Goal: Task Accomplishment & Management: Complete application form

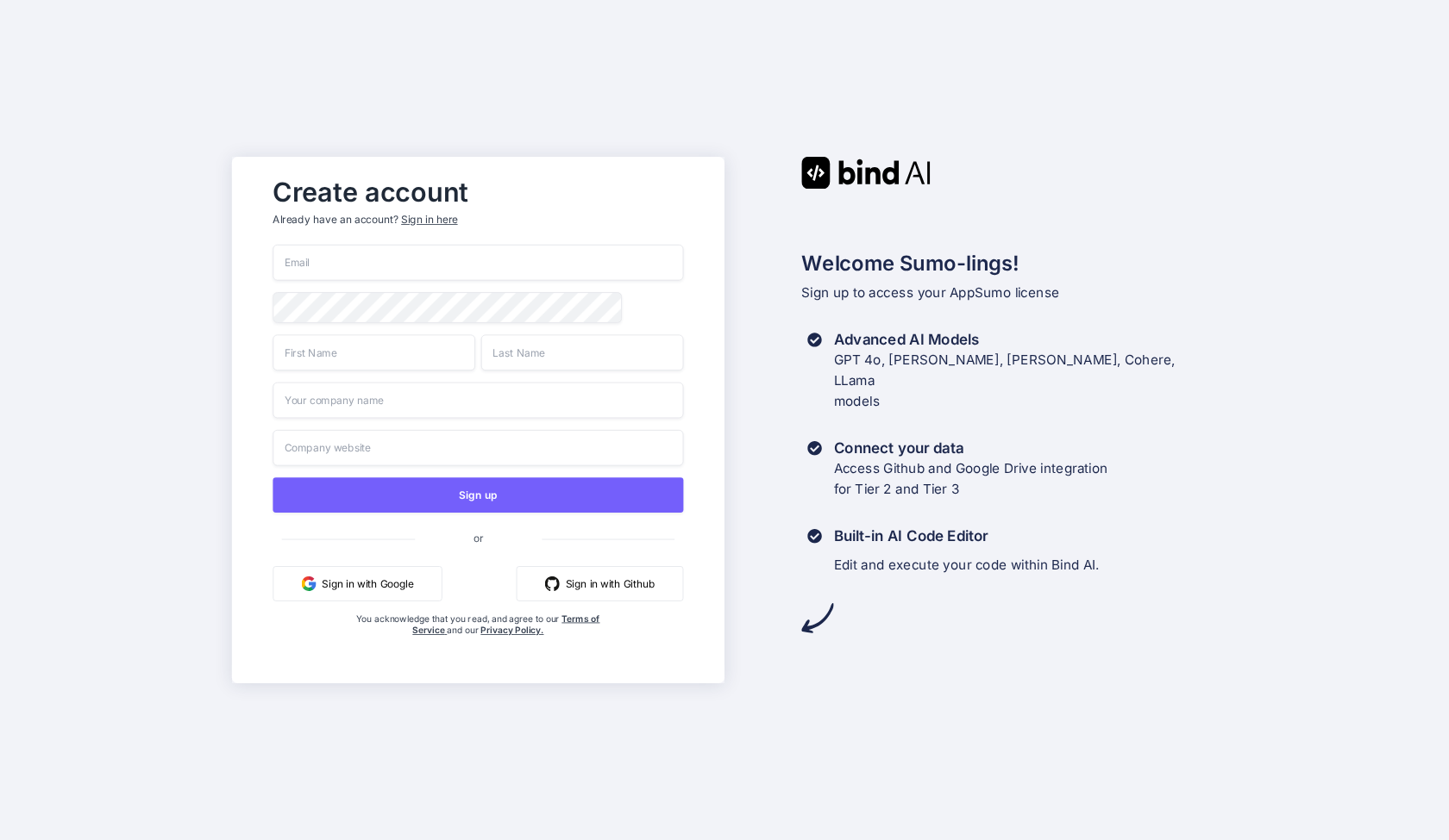
click at [400, 250] on input "email" at bounding box center [477, 262] width 411 height 36
type input "[EMAIL_ADDRESS][DOMAIN_NAME]"
click at [344, 351] on input "text" at bounding box center [373, 352] width 202 height 36
type input "[PERSON_NAME]"
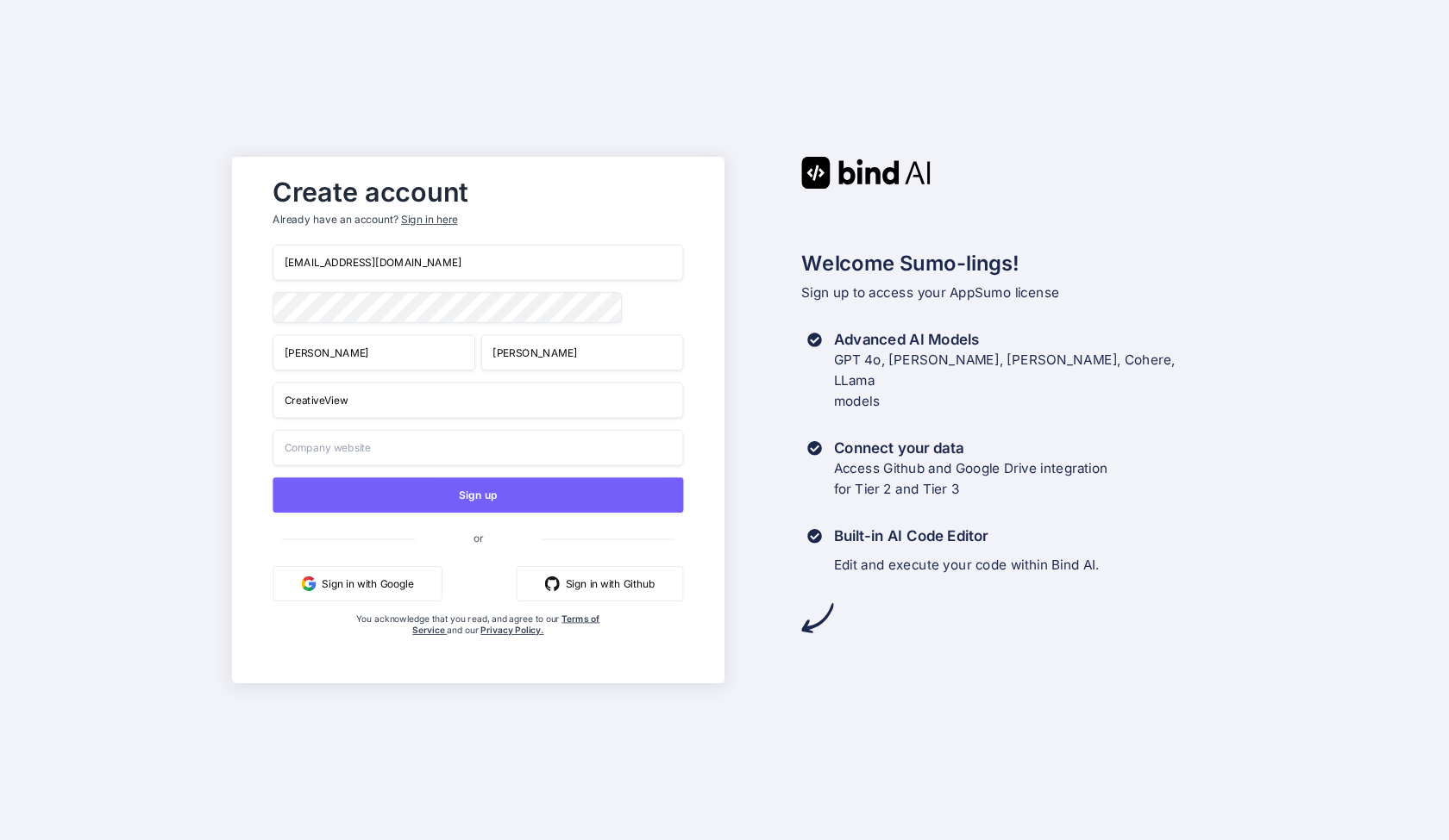
type input "CreativeView"
click at [416, 447] on input "text" at bounding box center [477, 448] width 411 height 36
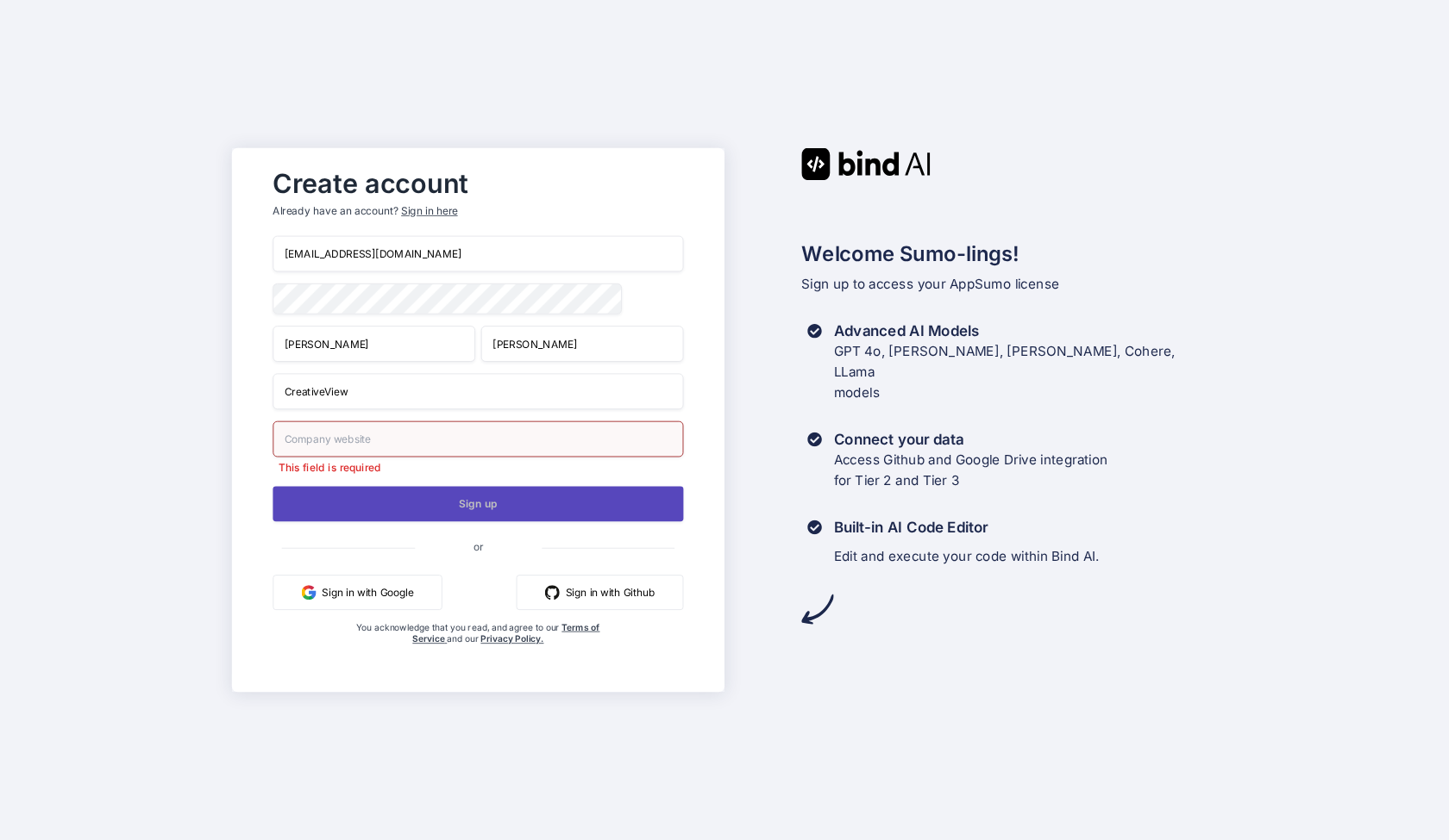
click at [467, 507] on button "Sign up" at bounding box center [477, 503] width 411 height 35
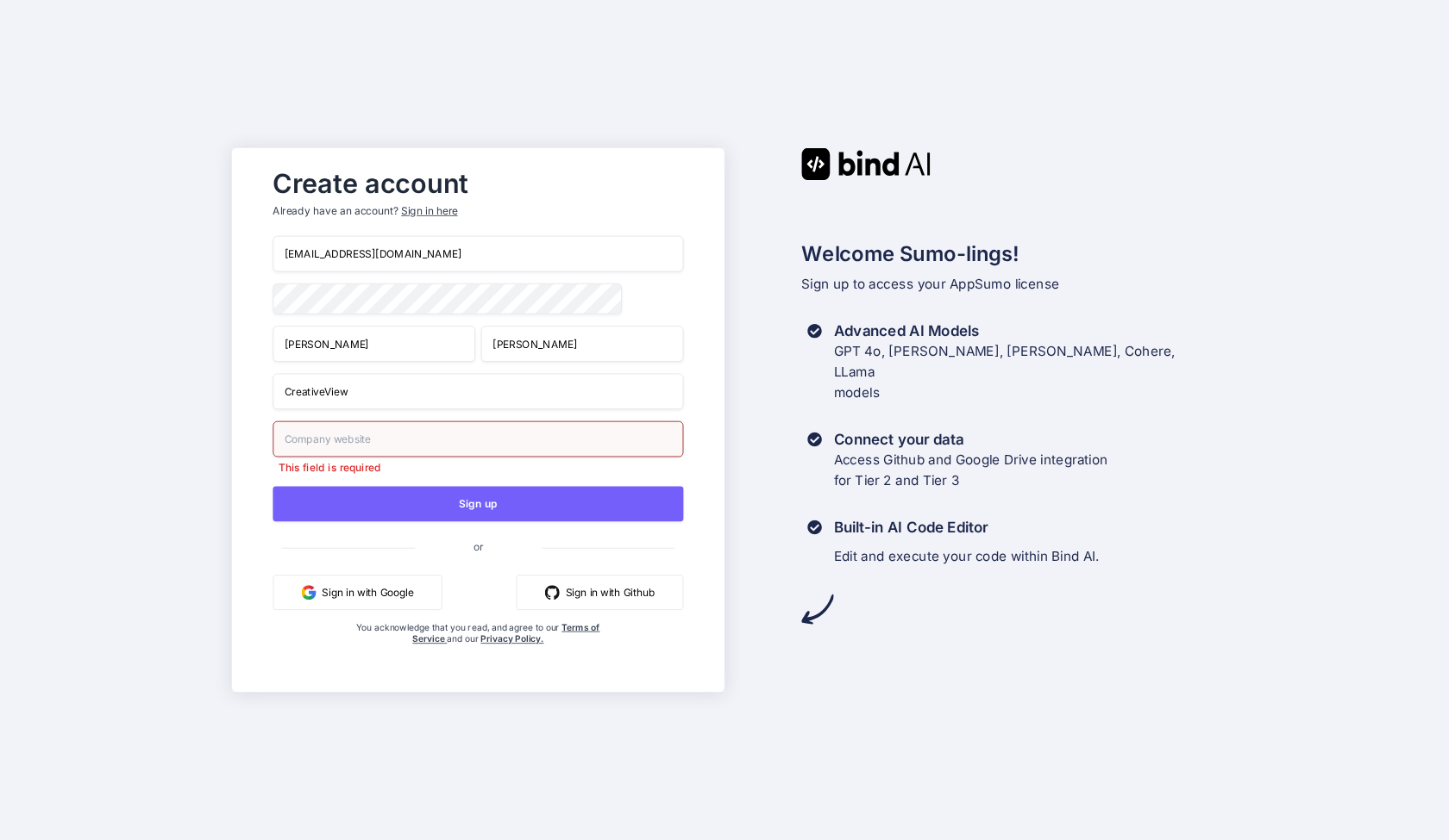
click at [401, 445] on input "text" at bounding box center [477, 439] width 411 height 36
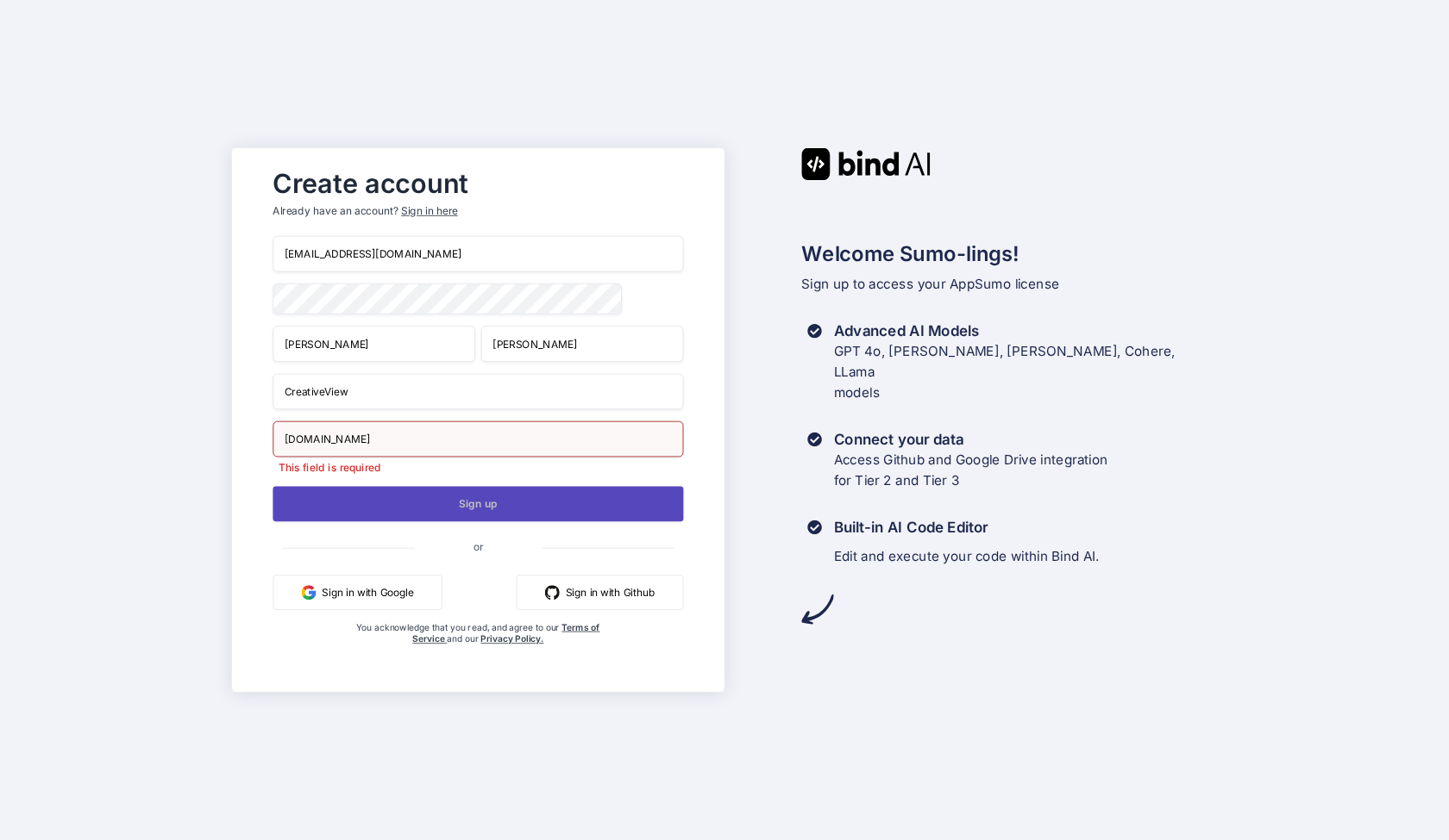
type input "[DOMAIN_NAME]"
click at [484, 499] on button "Sign up" at bounding box center [477, 503] width 411 height 35
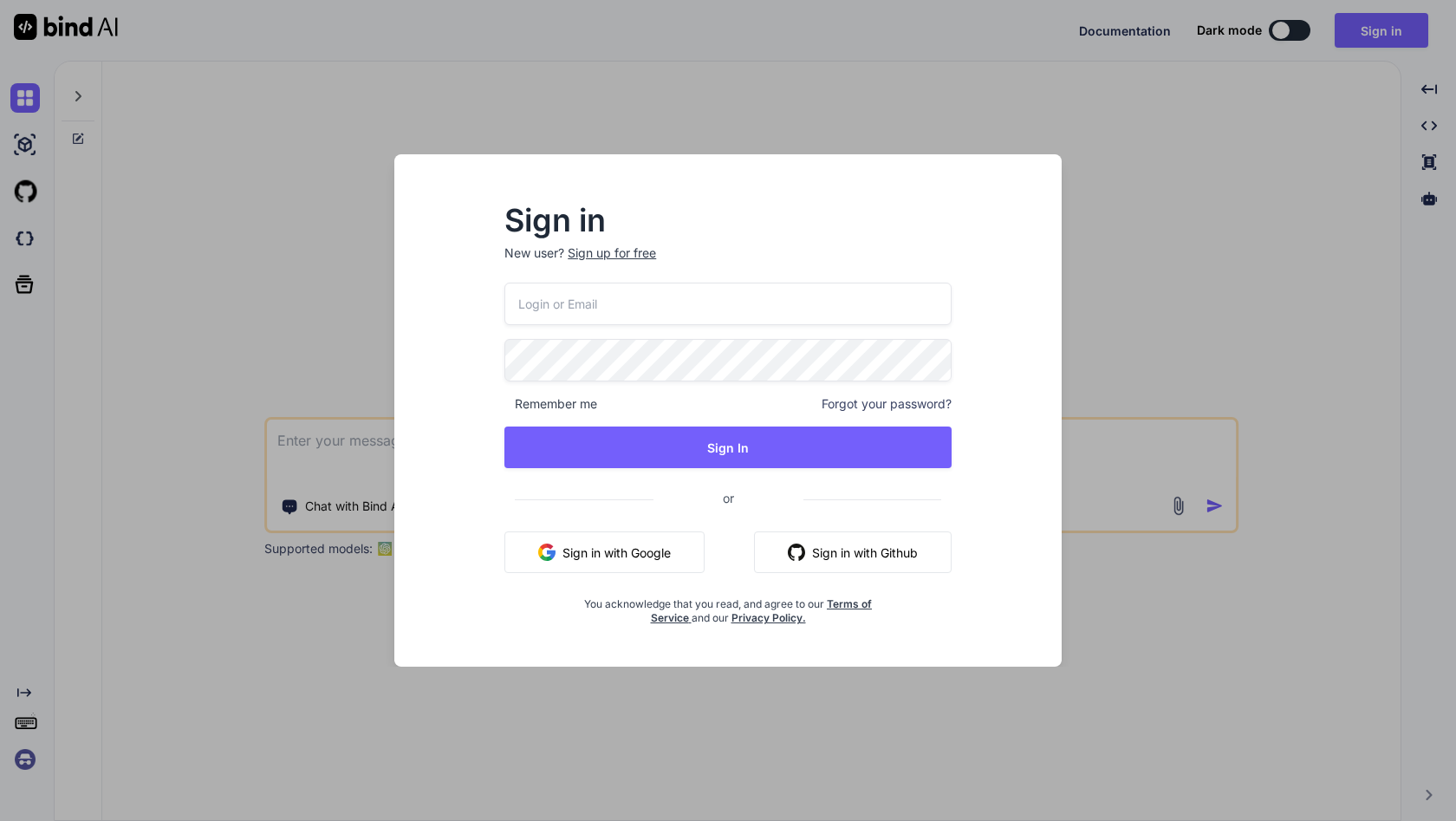
type input "[EMAIL_ADDRESS][DOMAIN_NAME]"
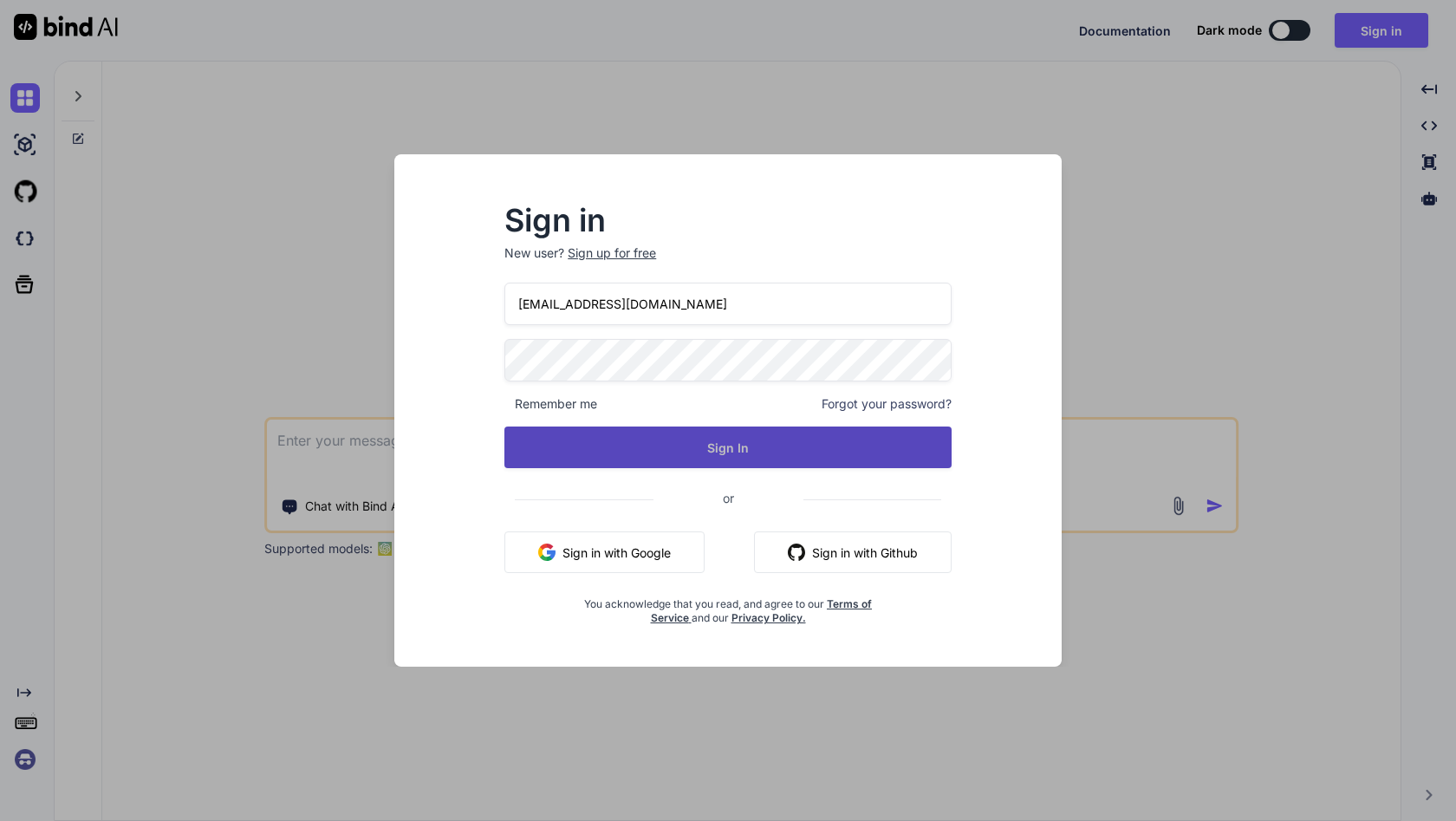
click at [730, 449] on button "Sign In" at bounding box center [727, 447] width 447 height 42
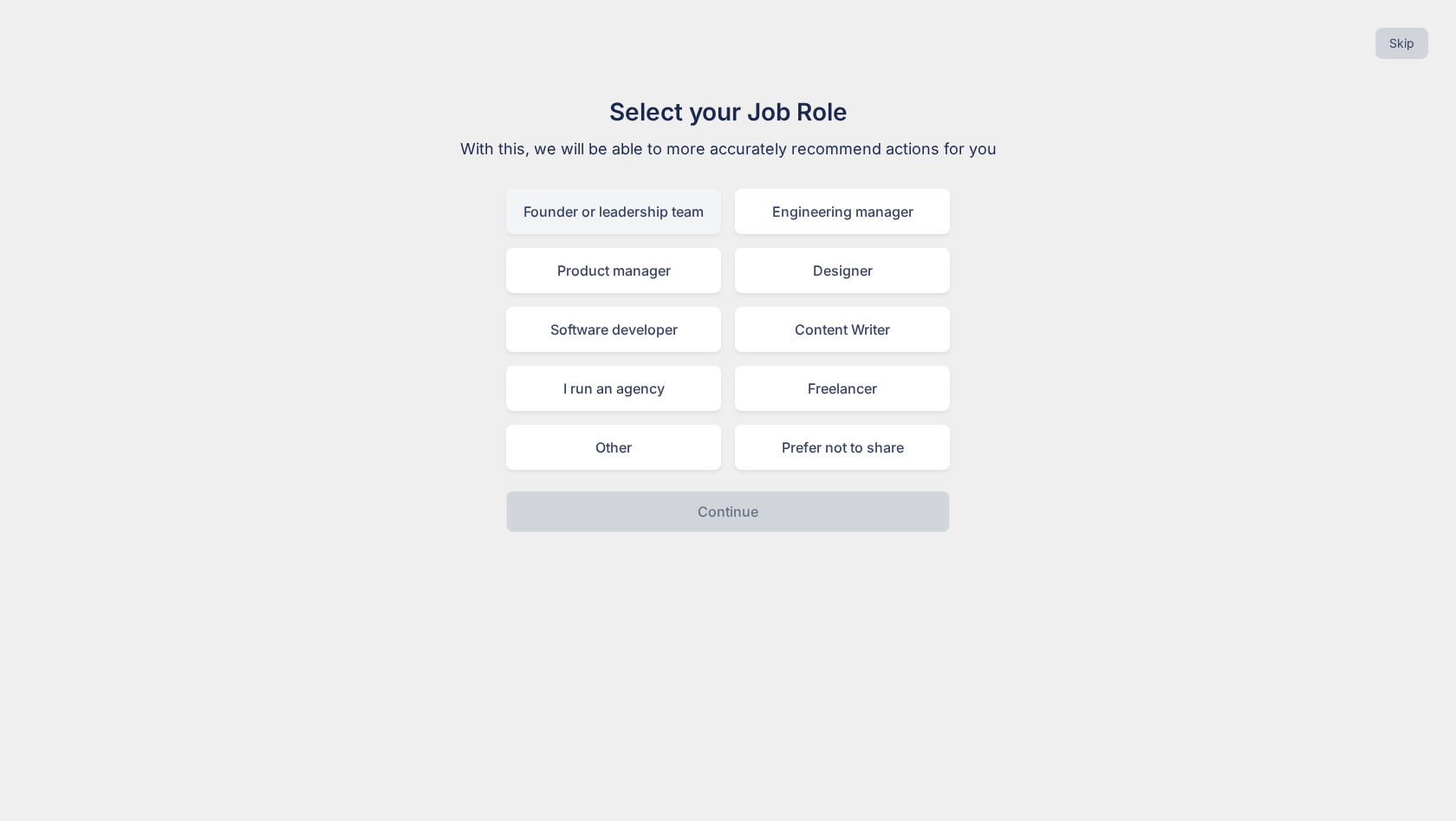
click at [643, 217] on div "Founder or leadership team" at bounding box center [613, 211] width 215 height 45
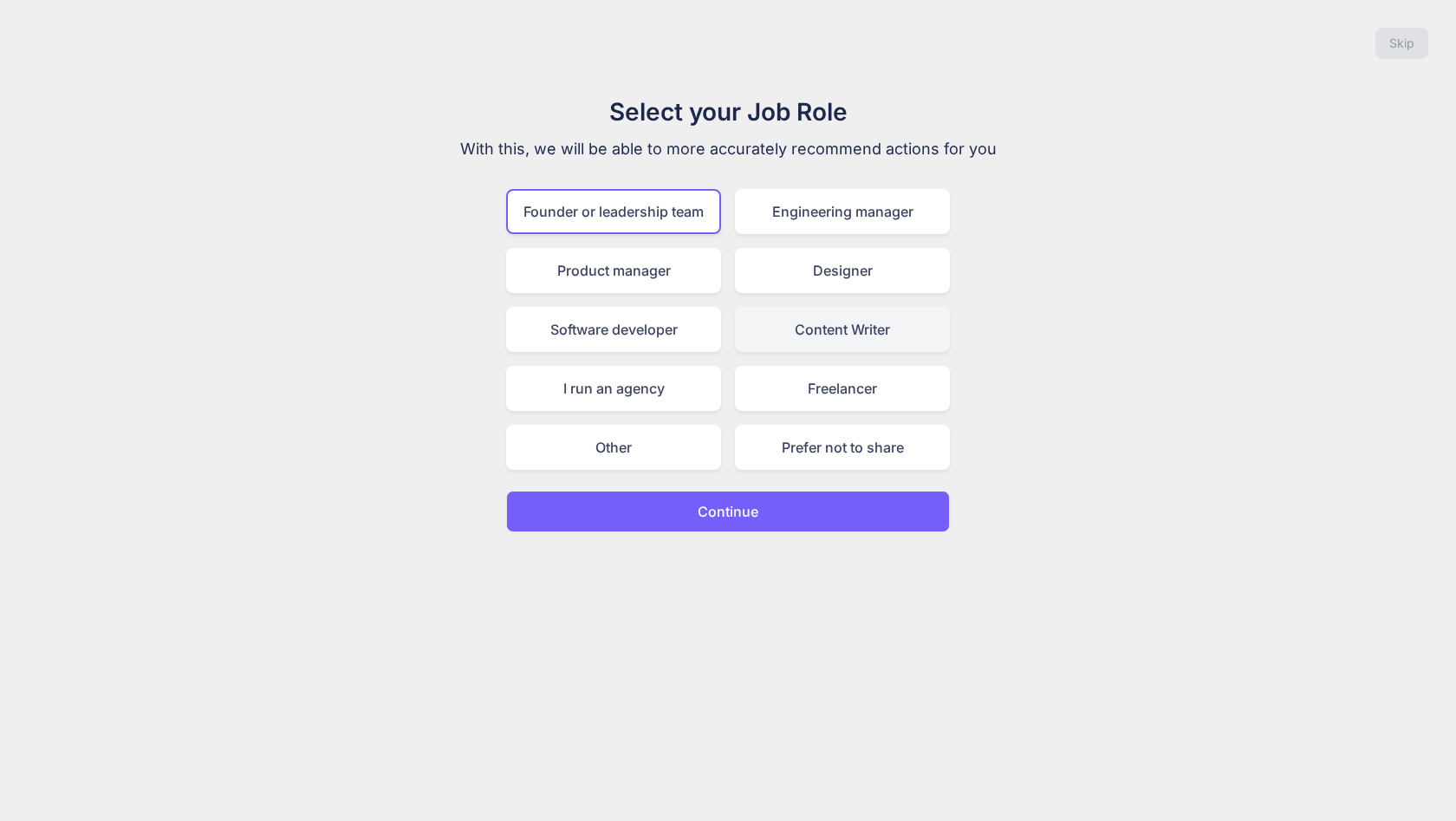
click at [817, 316] on div "Content Writer" at bounding box center [843, 330] width 215 height 45
click at [637, 195] on div "Founder or leadership team" at bounding box center [613, 211] width 215 height 45
click at [726, 517] on p "Continue" at bounding box center [727, 511] width 61 height 21
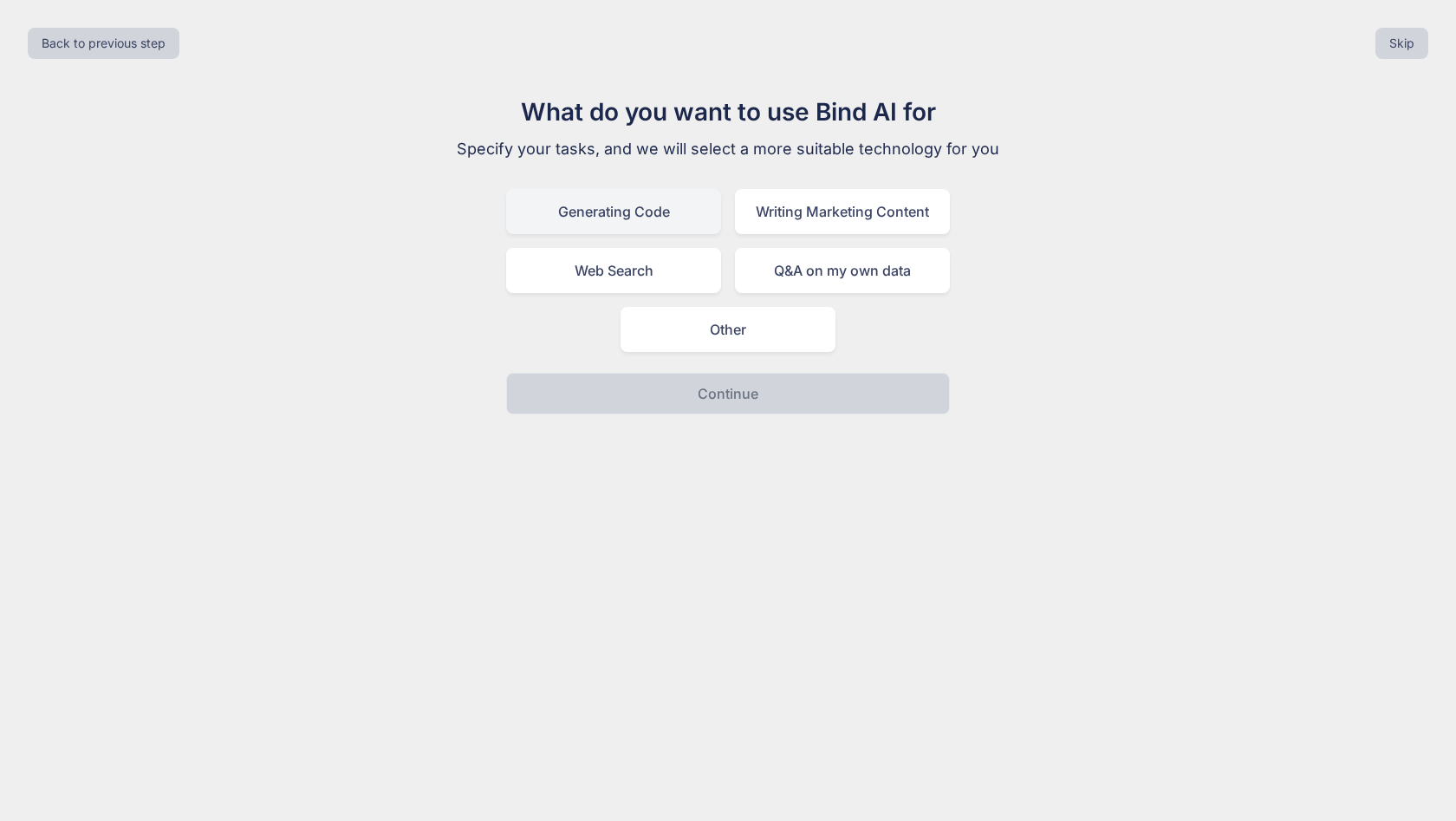
click at [684, 215] on div "Generating Code" at bounding box center [613, 211] width 215 height 45
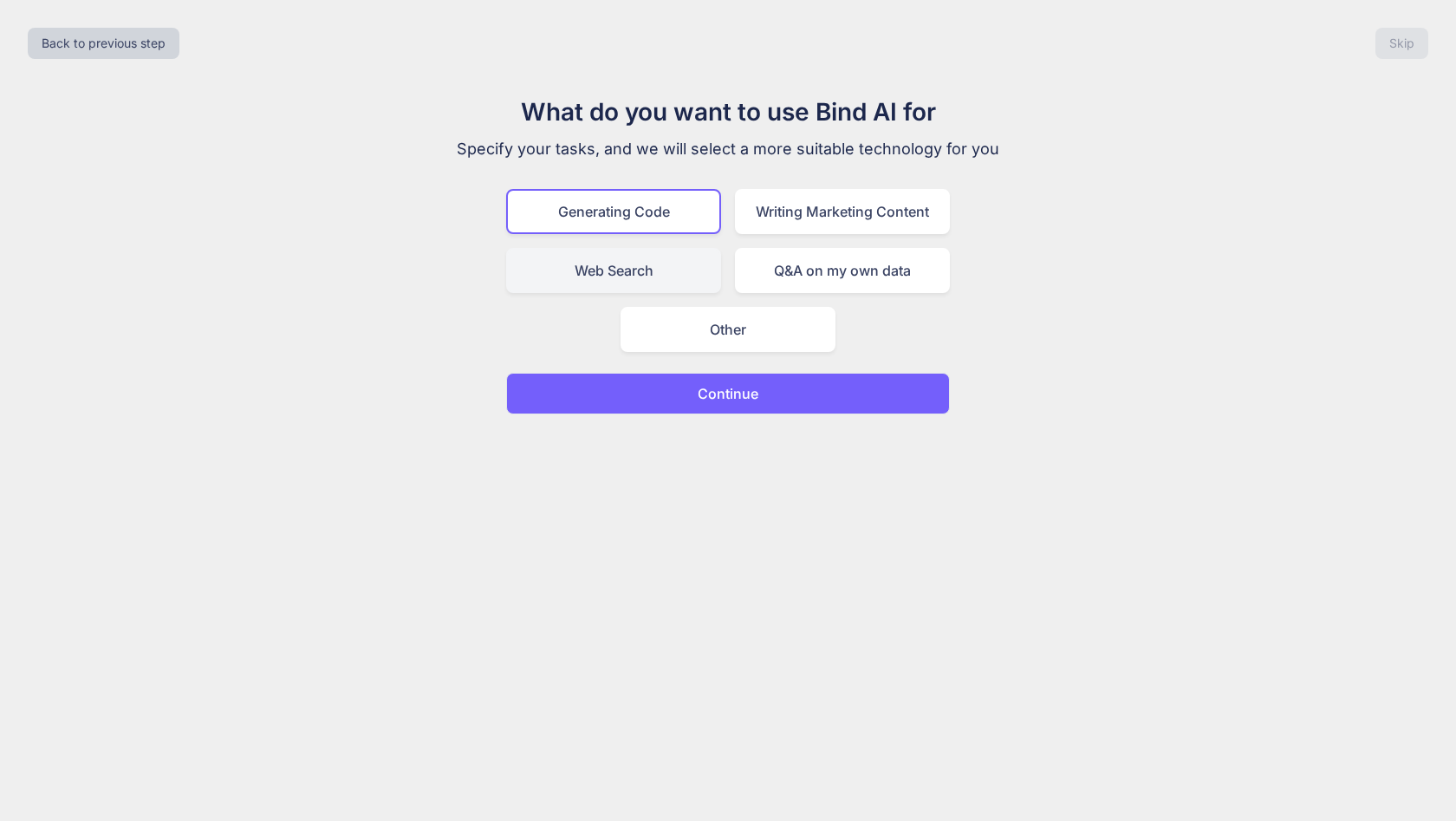
click at [678, 284] on div "Web Search" at bounding box center [613, 270] width 215 height 45
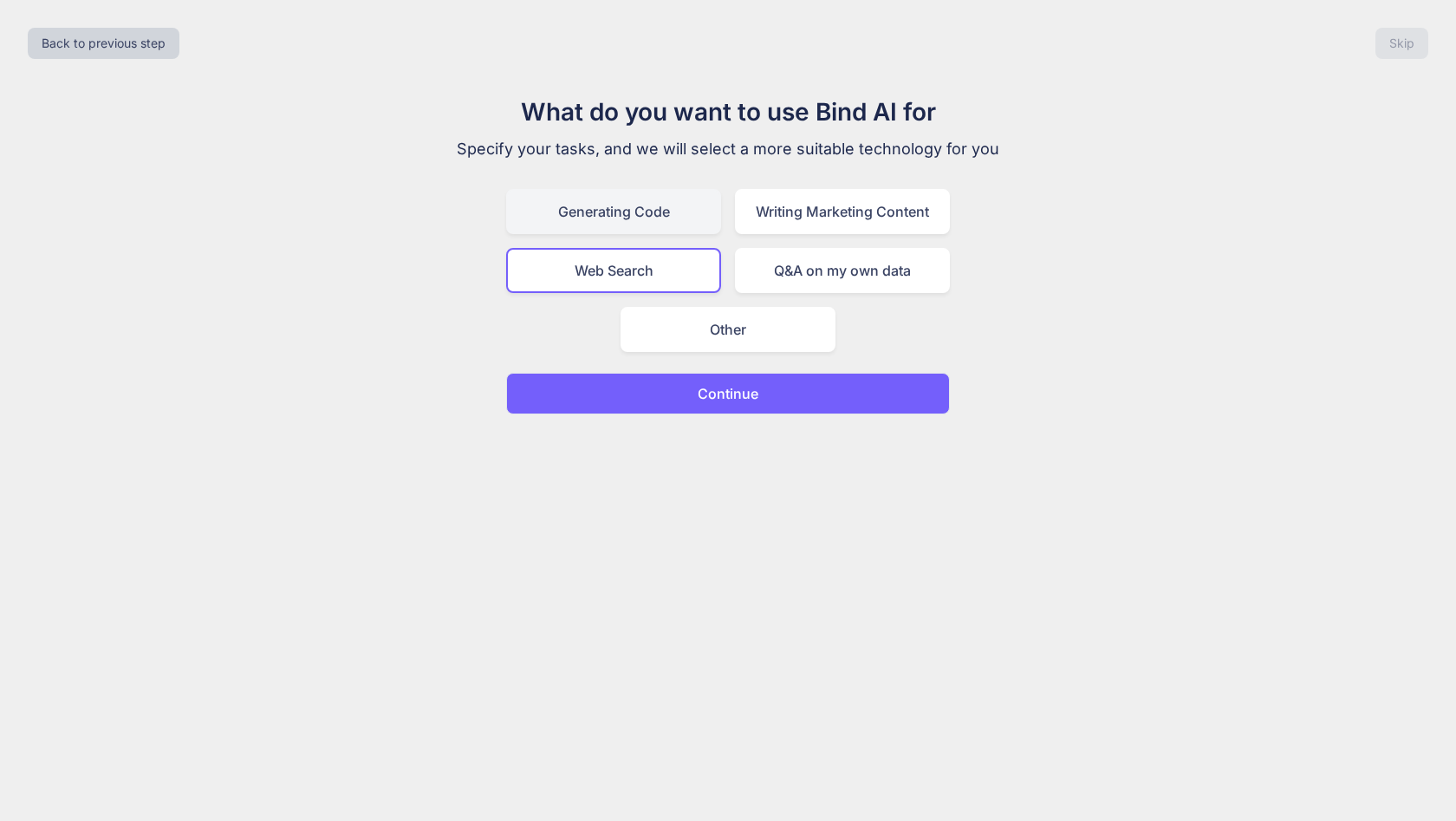
click at [694, 221] on div "Generating Code" at bounding box center [613, 211] width 215 height 45
click at [779, 386] on button "Continue" at bounding box center [727, 394] width 443 height 42
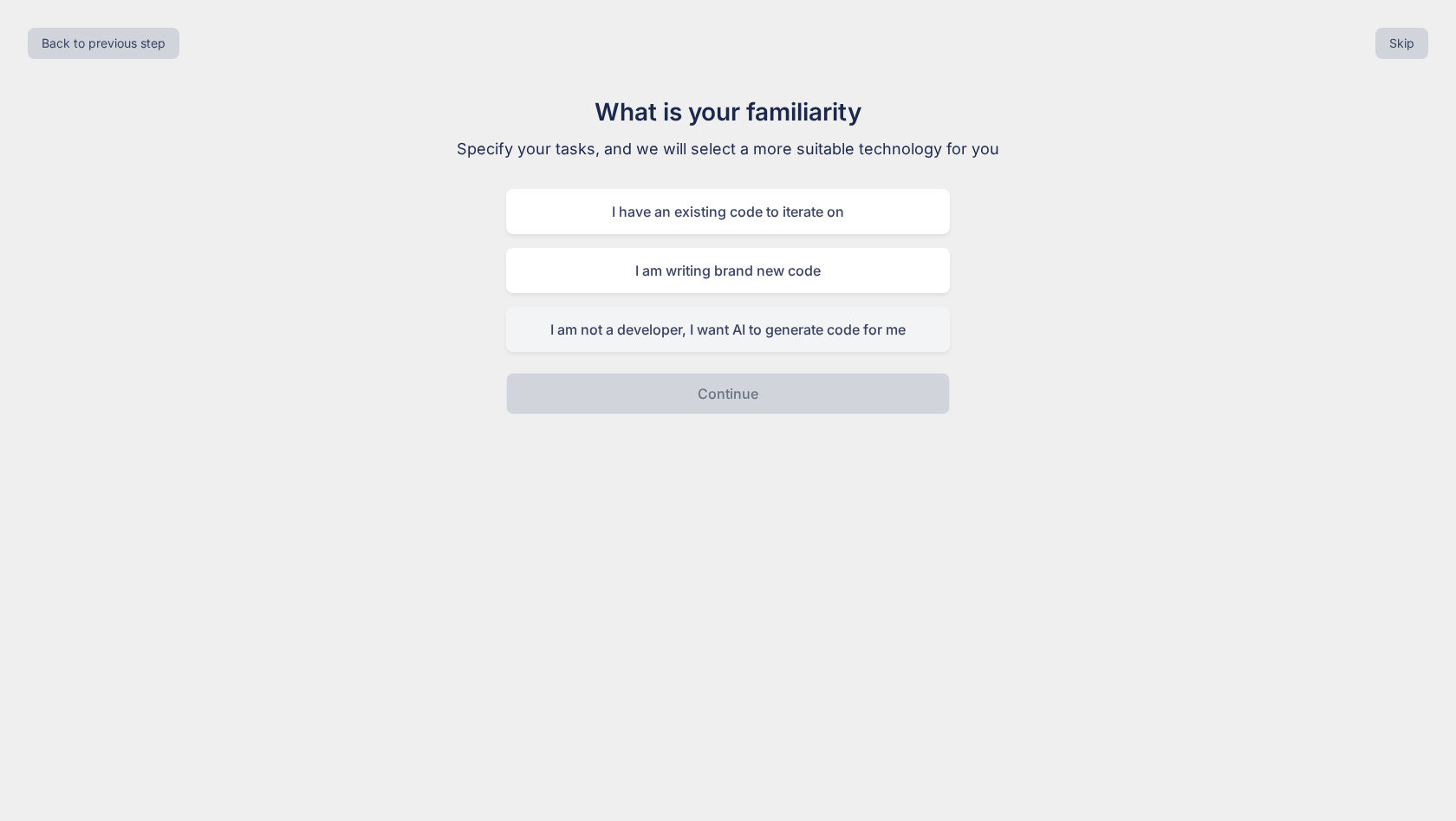
click at [789, 331] on div "I am not a developer, I want AI to generate code for me" at bounding box center [727, 330] width 443 height 45
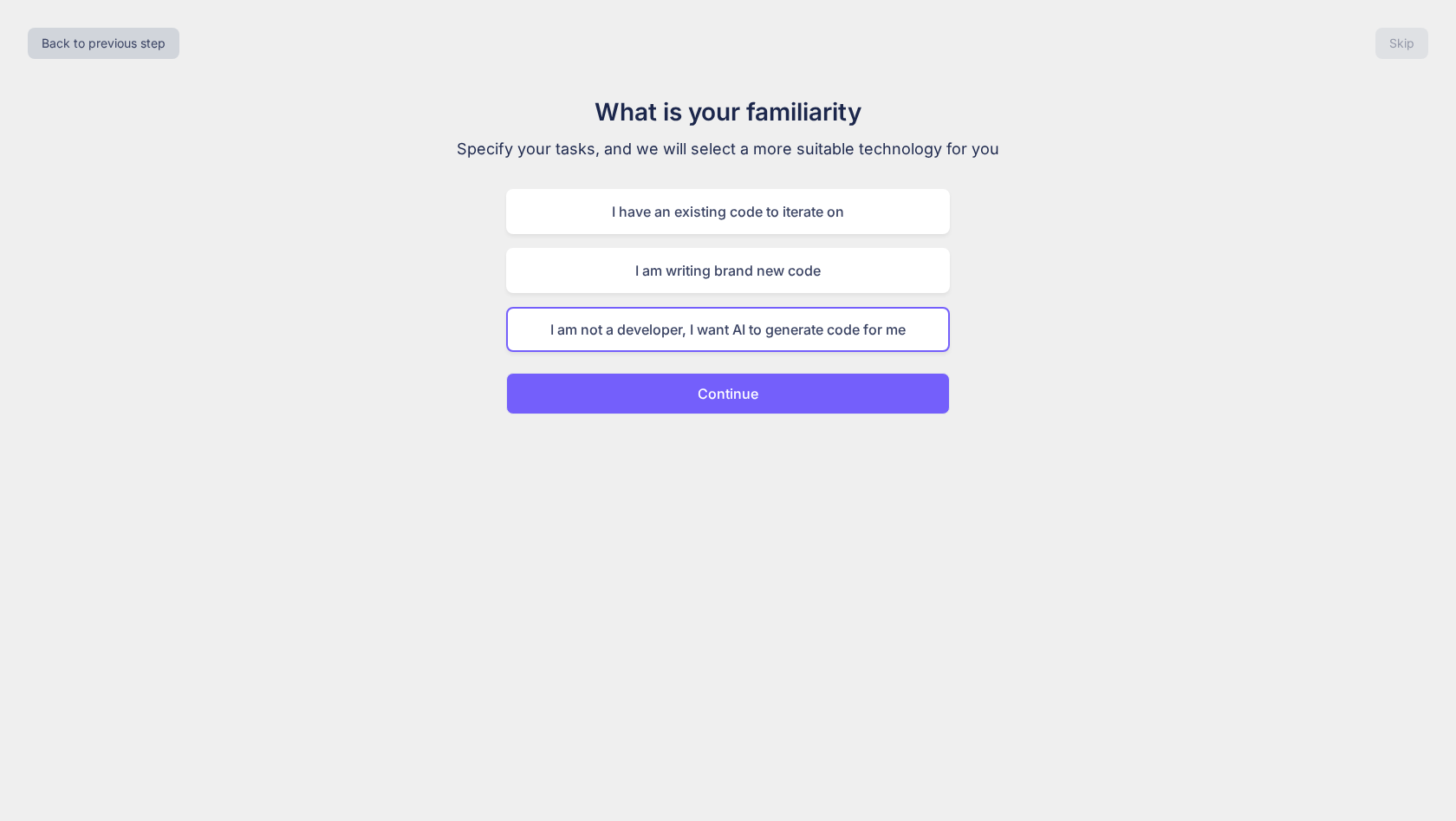
click at [807, 397] on button "Continue" at bounding box center [727, 394] width 443 height 42
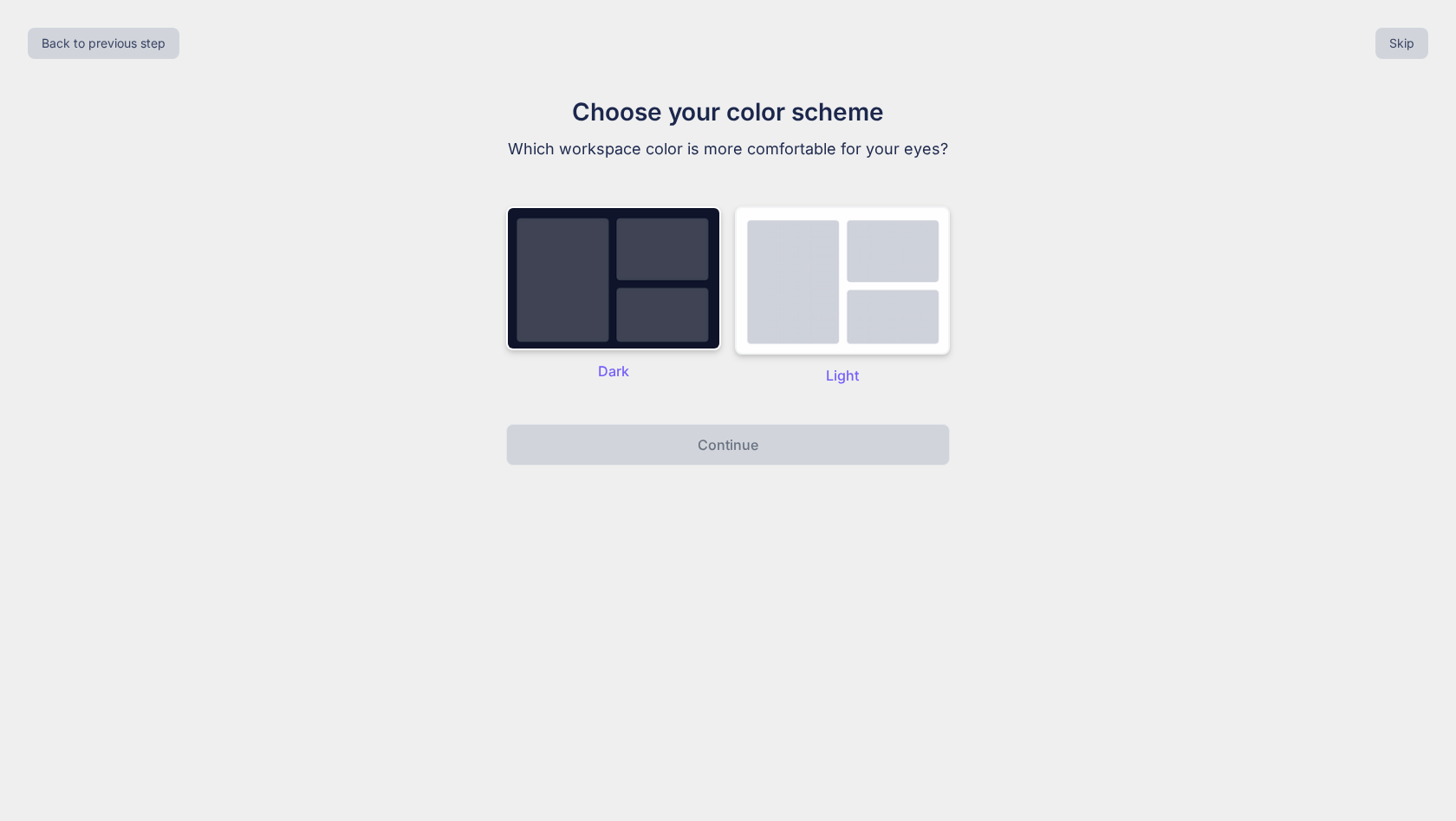
click at [823, 337] on img at bounding box center [843, 280] width 215 height 148
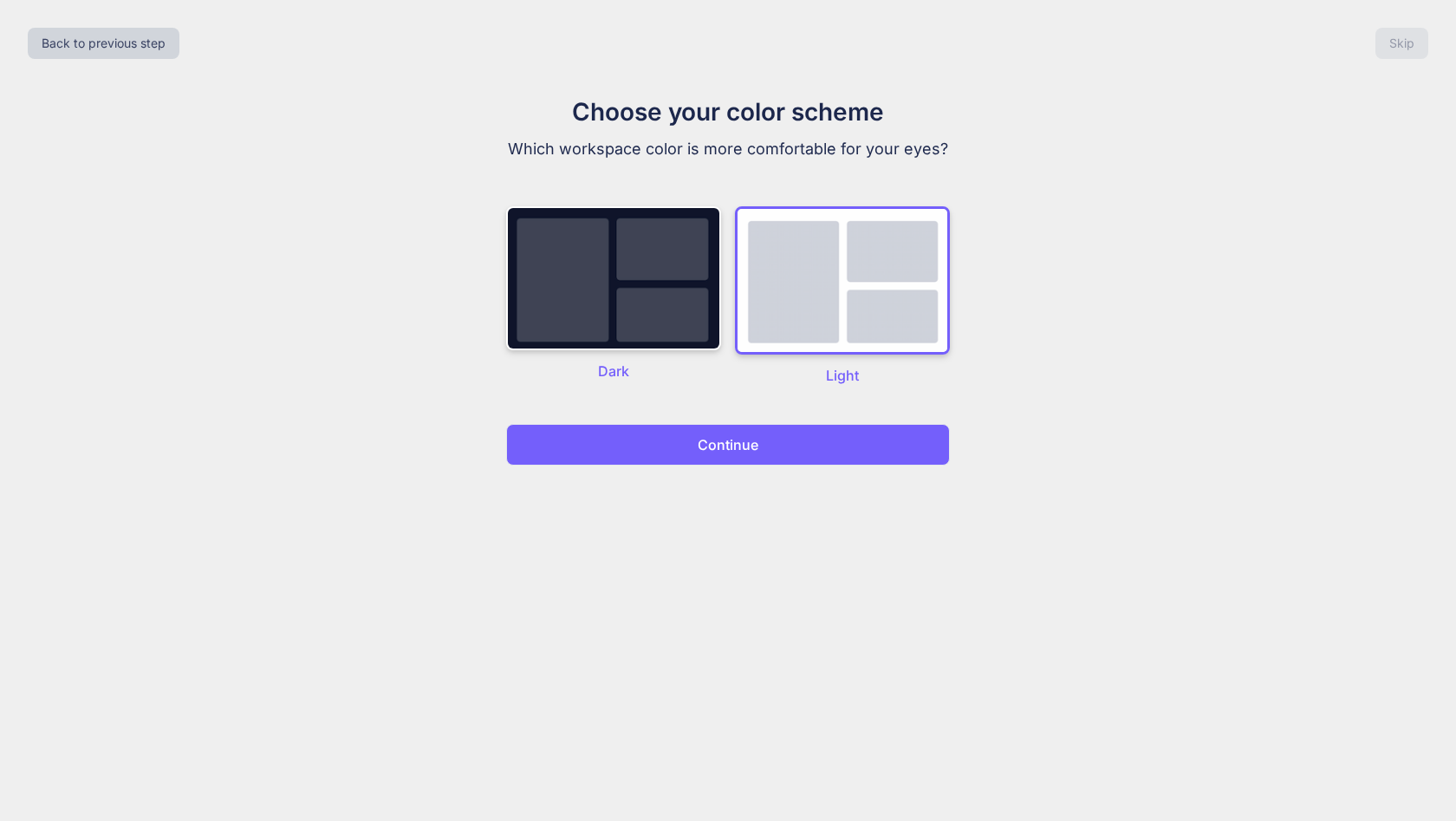
click at [825, 446] on button "Continue" at bounding box center [727, 444] width 443 height 42
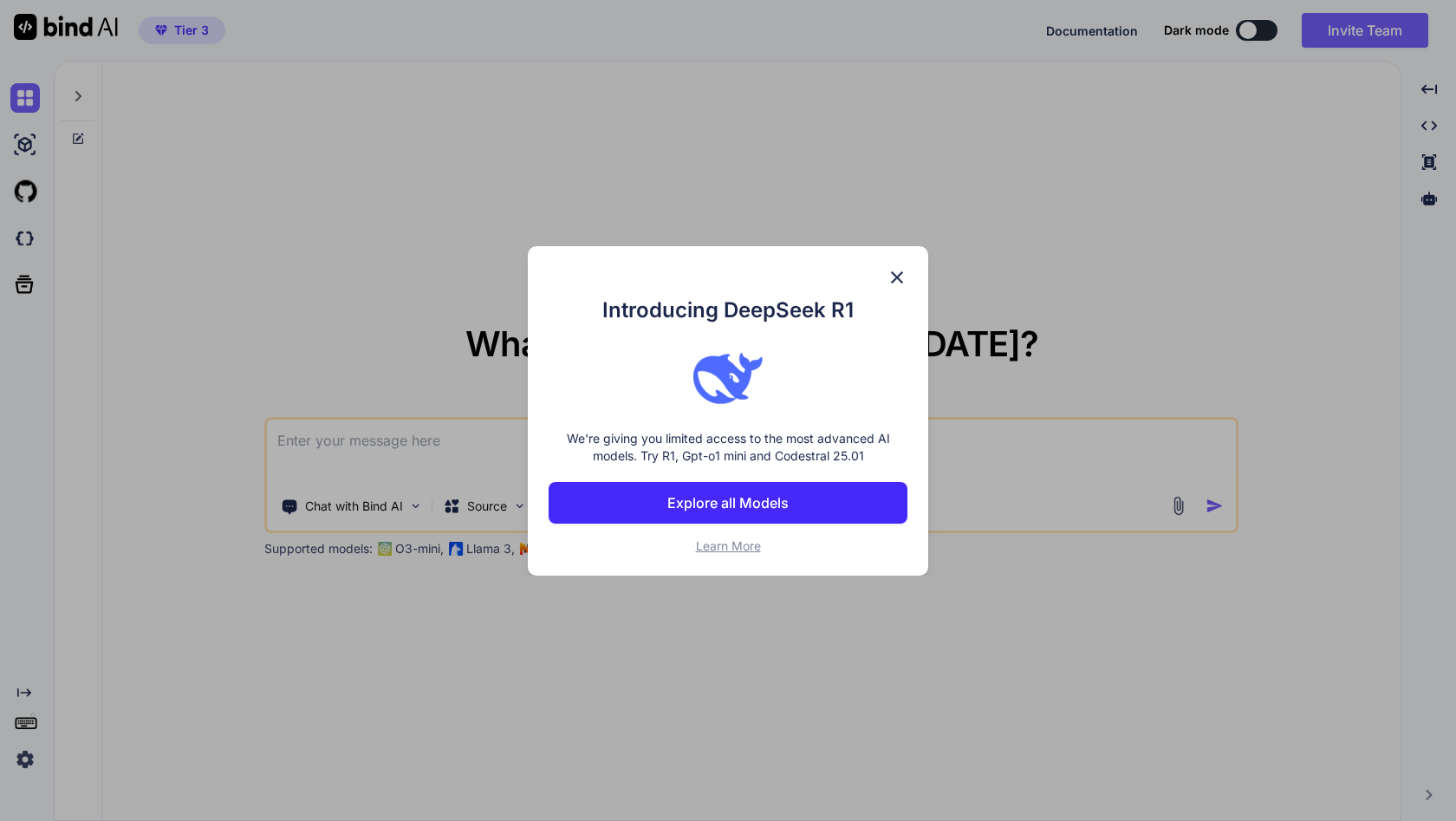
click at [896, 278] on img at bounding box center [896, 277] width 21 height 21
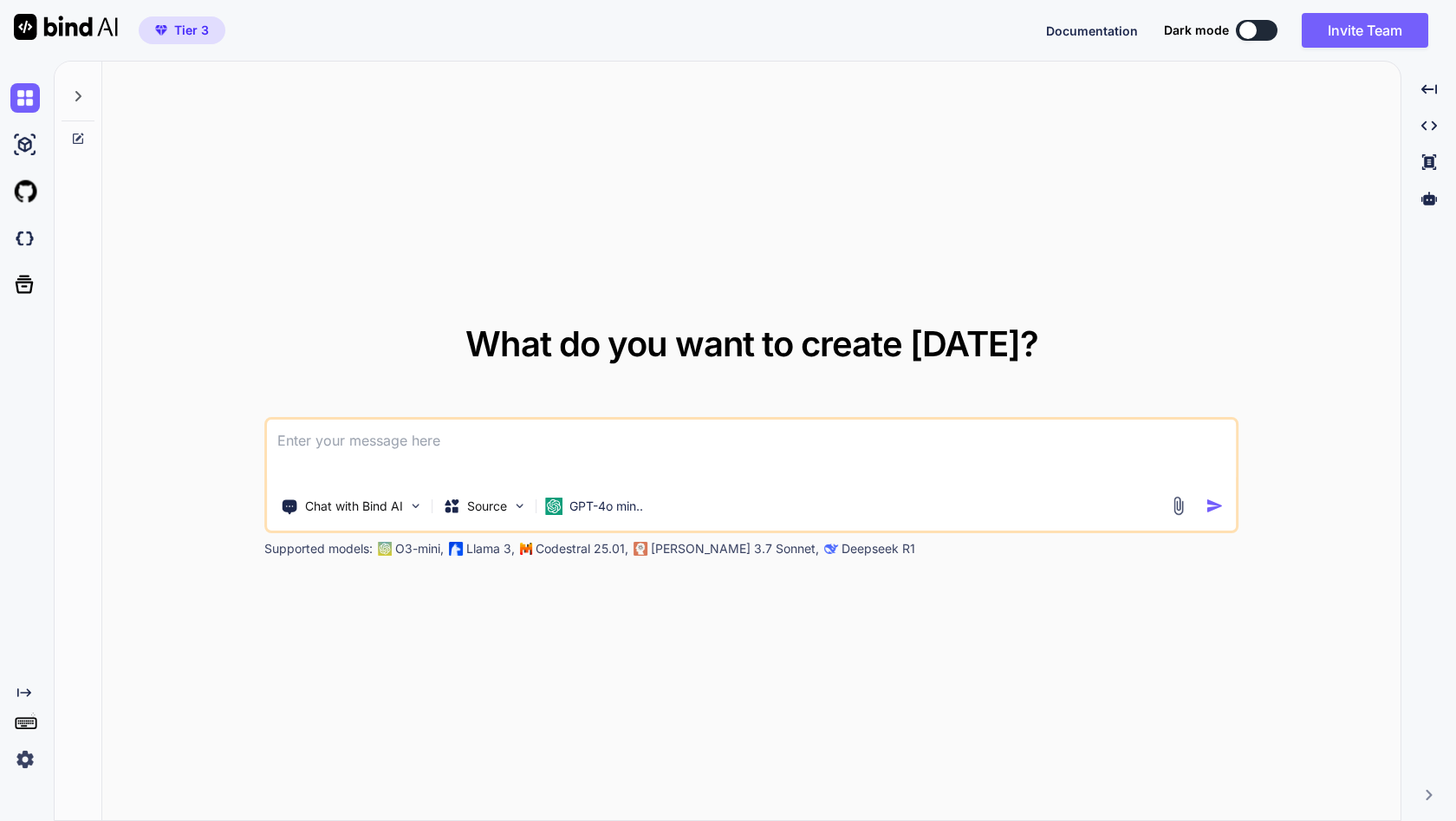
type textarea "x"
